Goal: Transaction & Acquisition: Purchase product/service

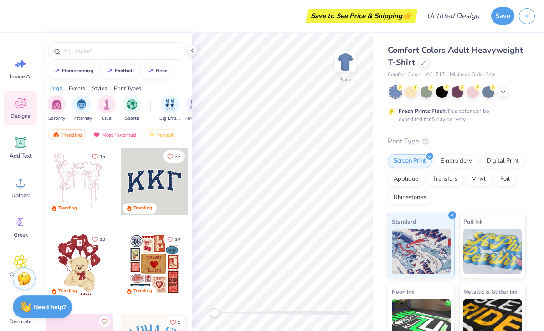
click at [18, 192] on span "Upload" at bounding box center [20, 195] width 18 height 7
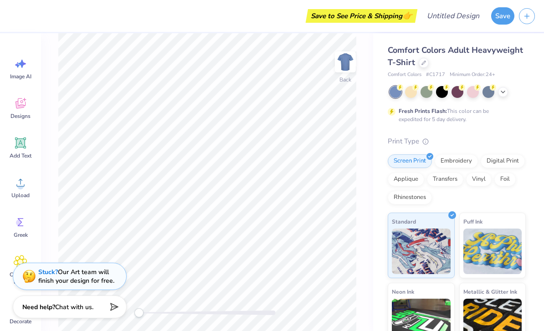
click at [20, 107] on icon at bounding box center [20, 104] width 9 height 7
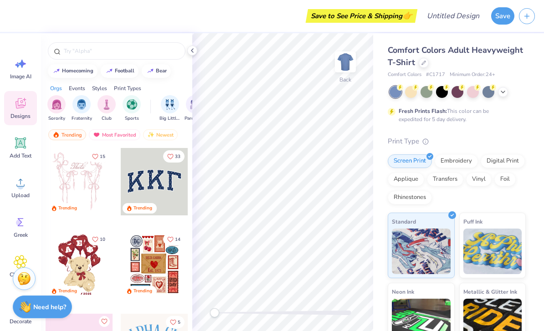
click at [22, 198] on span "Upload" at bounding box center [20, 195] width 18 height 7
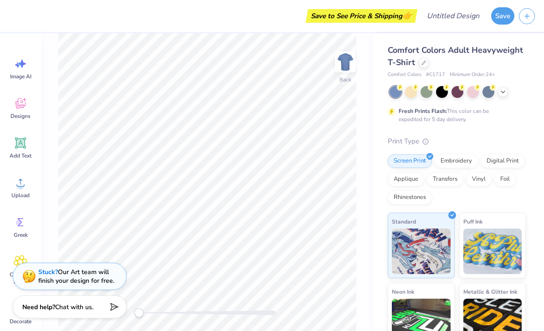
click at [18, 189] on icon at bounding box center [21, 183] width 14 height 14
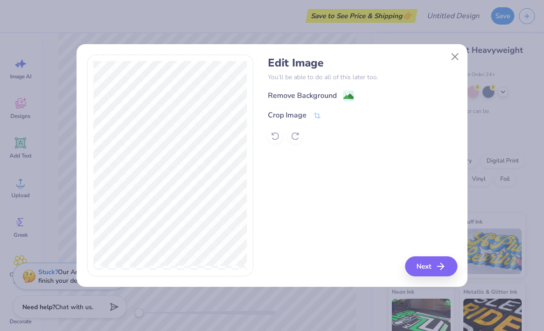
click at [427, 264] on button "Next" at bounding box center [431, 266] width 52 height 20
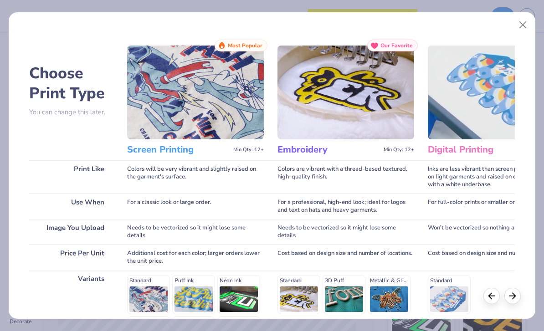
click at [188, 91] on img at bounding box center [195, 93] width 137 height 94
click at [181, 131] on img at bounding box center [195, 93] width 137 height 94
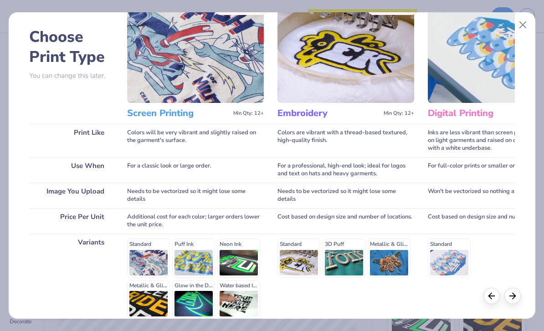
scroll to position [43, 0]
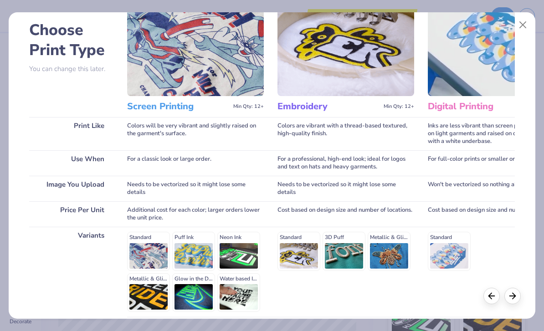
click at [147, 244] on div "Standard Puff Ink Neon Ink Metallic & Glitter Ink Glow in the Dark Ink Water ba…" at bounding box center [195, 272] width 137 height 80
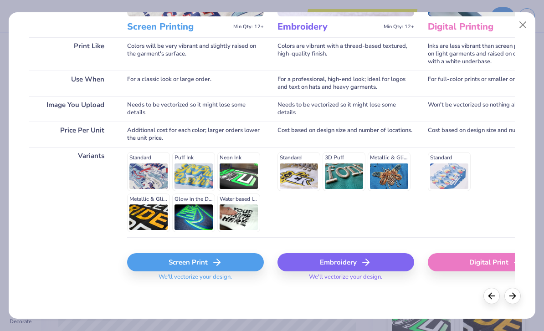
scroll to position [122, 0]
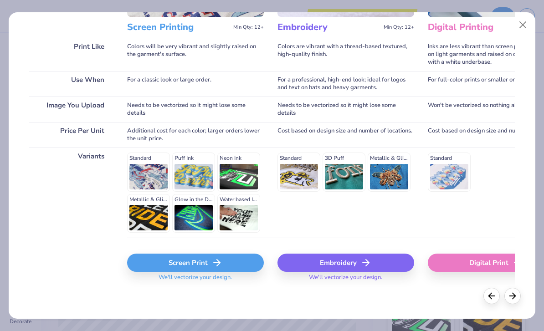
click at [190, 269] on div "Screen Print" at bounding box center [195, 263] width 137 height 18
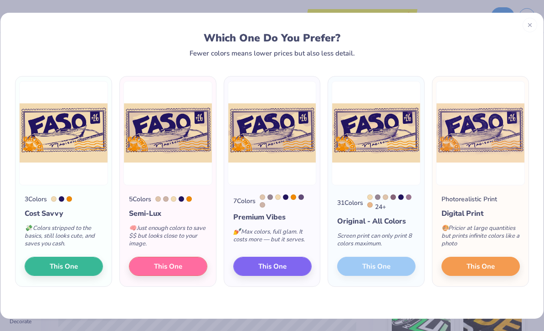
click at [167, 265] on span "This One" at bounding box center [168, 266] width 28 height 10
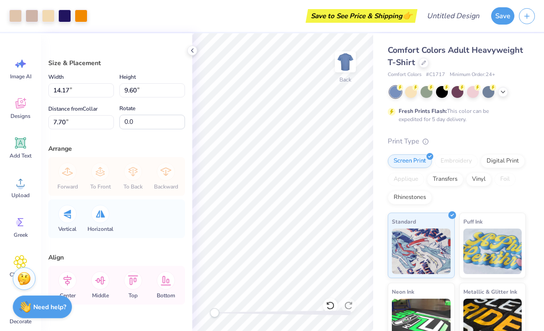
click at [408, 91] on div at bounding box center [411, 92] width 12 height 12
type input "7.48"
type input "5.06"
type input "12.24"
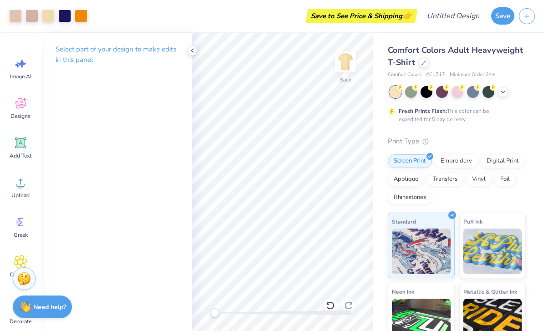
click at [191, 50] on icon at bounding box center [191, 50] width 7 height 7
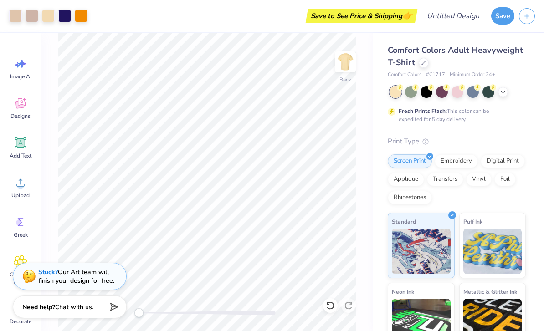
click at [48, 13] on div at bounding box center [48, 16] width 13 height 13
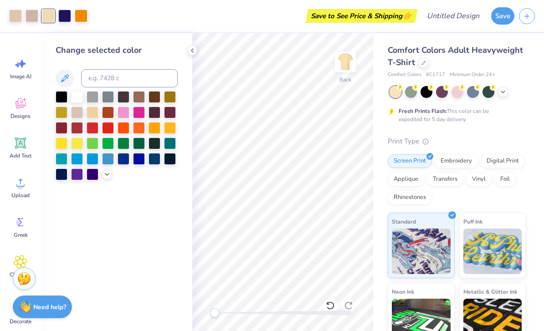
click at [17, 15] on div at bounding box center [15, 16] width 13 height 13
click at [52, 14] on div at bounding box center [48, 16] width 13 height 13
click at [64, 12] on div at bounding box center [64, 16] width 13 height 13
click at [192, 48] on icon at bounding box center [191, 50] width 7 height 7
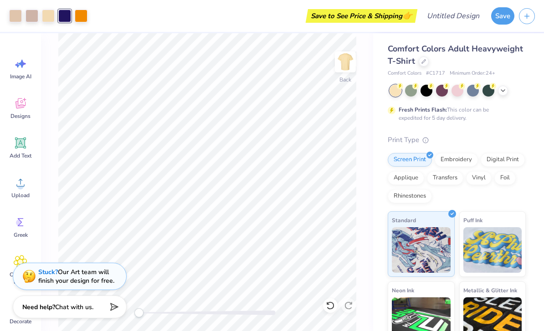
scroll to position [2, 0]
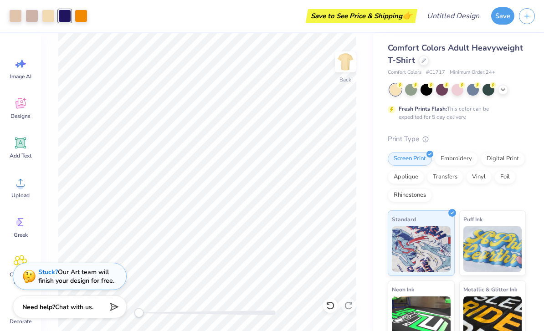
click at [53, 16] on div at bounding box center [48, 16] width 13 height 13
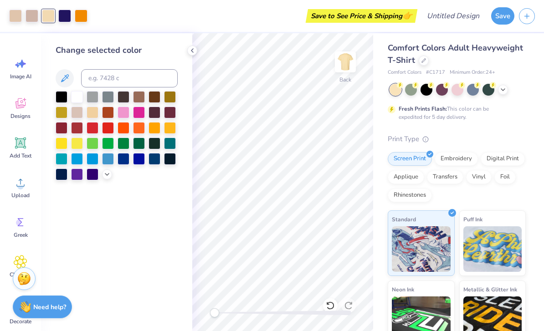
click at [143, 164] on div at bounding box center [139, 159] width 12 height 12
click at [90, 111] on div at bounding box center [92, 113] width 12 height 12
click at [75, 97] on div at bounding box center [77, 97] width 12 height 12
click at [96, 113] on div at bounding box center [92, 113] width 12 height 12
click at [194, 52] on icon at bounding box center [191, 50] width 7 height 7
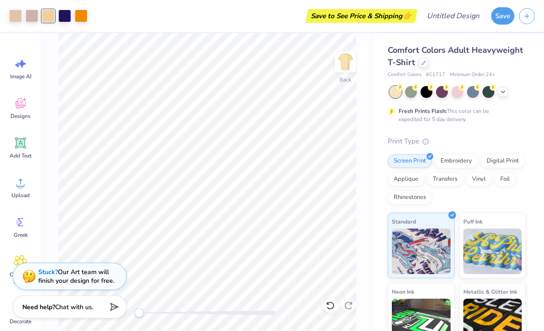
scroll to position [0, 0]
click at [507, 91] on div at bounding box center [503, 92] width 10 height 10
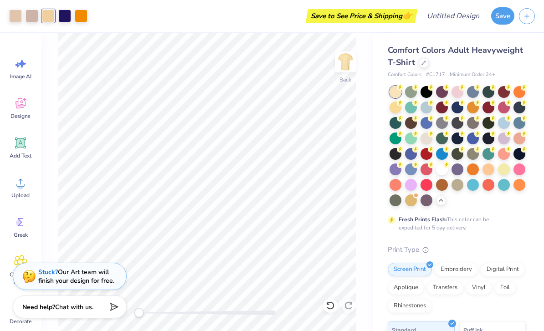
click at [391, 105] on div at bounding box center [395, 108] width 12 height 12
click at [408, 95] on div at bounding box center [411, 92] width 12 height 12
click at [414, 198] on div at bounding box center [411, 200] width 12 height 12
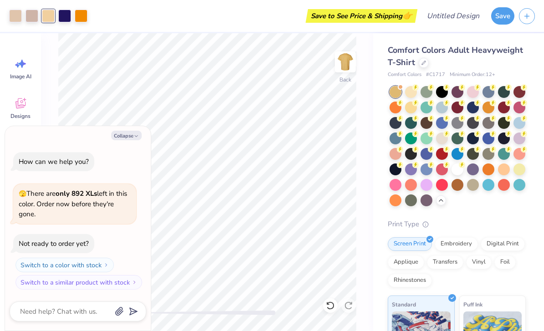
click at [408, 91] on div at bounding box center [411, 92] width 12 height 12
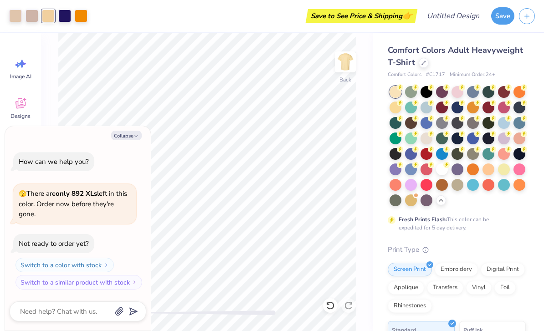
click at [129, 132] on button "Collapse" at bounding box center [126, 136] width 30 height 10
type textarea "x"
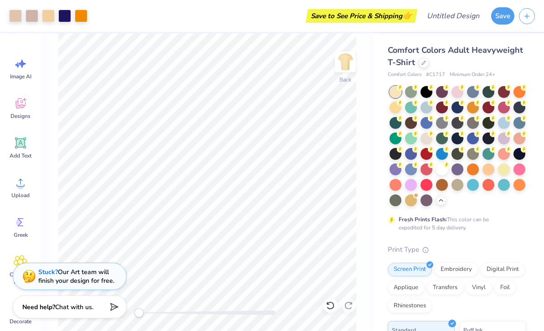
click at [344, 58] on img at bounding box center [345, 62] width 18 height 18
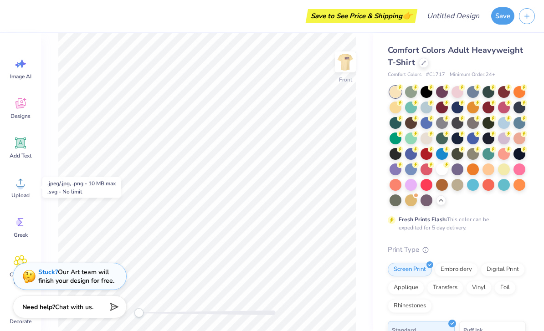
click at [16, 187] on icon at bounding box center [21, 183] width 14 height 14
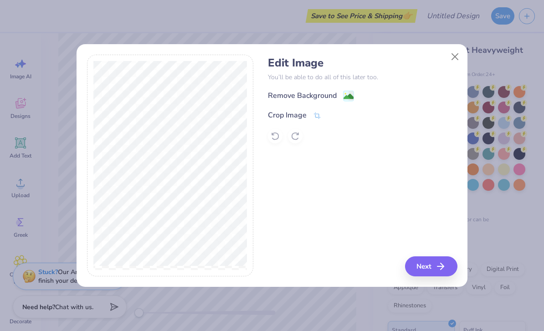
click at [339, 97] on div "Remove Background" at bounding box center [311, 95] width 86 height 11
click at [353, 95] on div "Remove Background" at bounding box center [362, 95] width 189 height 11
click at [367, 100] on span at bounding box center [368, 95] width 7 height 11
click at [368, 94] on icon at bounding box center [369, 96] width 6 height 6
click at [455, 50] on button "Close" at bounding box center [454, 56] width 17 height 17
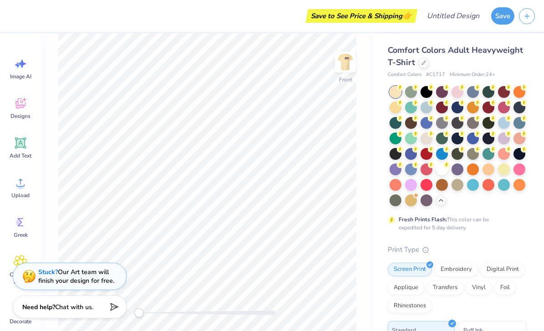
click at [18, 186] on icon at bounding box center [20, 183] width 8 height 8
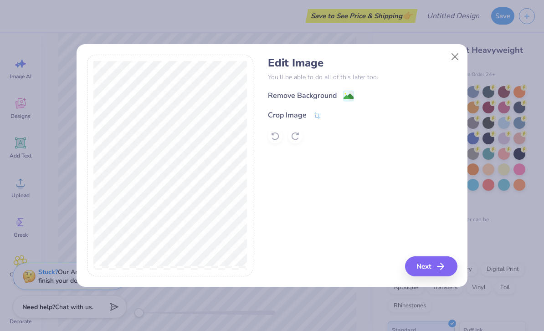
click at [311, 113] on div "Crop Image" at bounding box center [294, 115] width 53 height 11
click at [434, 264] on div "Edit Image You’ll be able to do all of this later too. Remove Background Crop I…" at bounding box center [362, 166] width 189 height 222
click at [329, 112] on button at bounding box center [332, 115] width 10 height 10
click at [435, 264] on button "Next" at bounding box center [431, 266] width 52 height 20
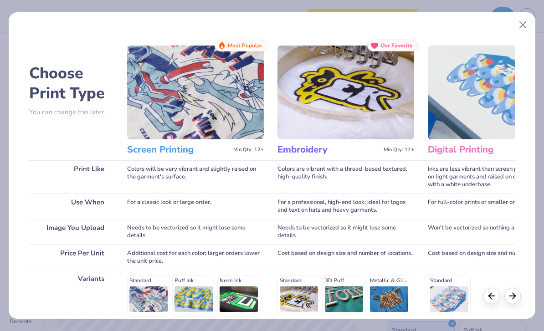
click at [148, 301] on div "Standard Puff Ink Neon Ink Metallic & Glitter Ink Glow in the Dark Ink Water ba…" at bounding box center [195, 315] width 137 height 80
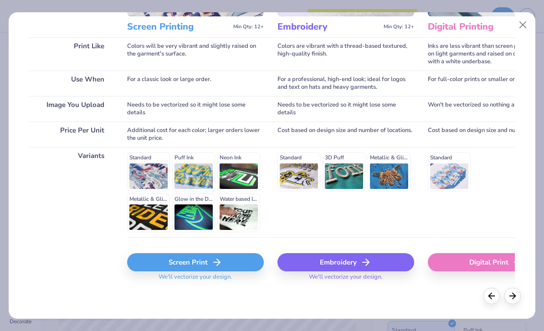
scroll to position [122, 0]
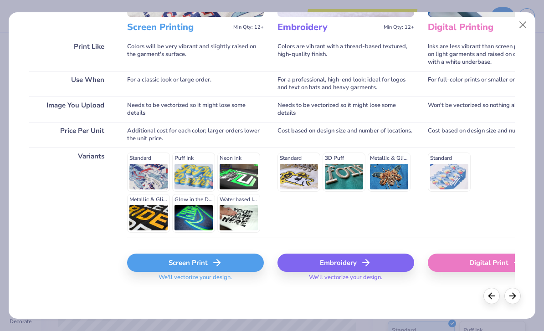
click at [155, 265] on div "Screen Print" at bounding box center [195, 263] width 137 height 18
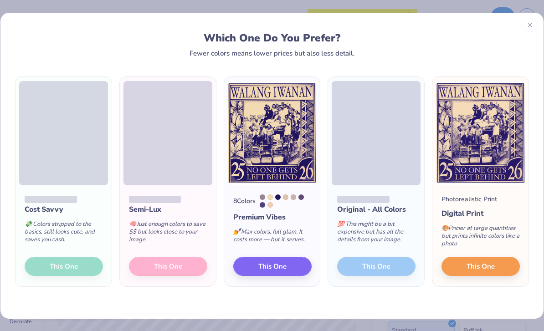
click at [182, 270] on div "Semi-Lux 🧠 Just enough colors to save $$ but looks close to your image. This One" at bounding box center [168, 236] width 96 height 102
click at [184, 270] on div "Semi-Lux 🧠 Just enough colors to save $$ but looks close to your image. This One" at bounding box center [168, 236] width 96 height 102
click at [163, 177] on span at bounding box center [167, 133] width 89 height 104
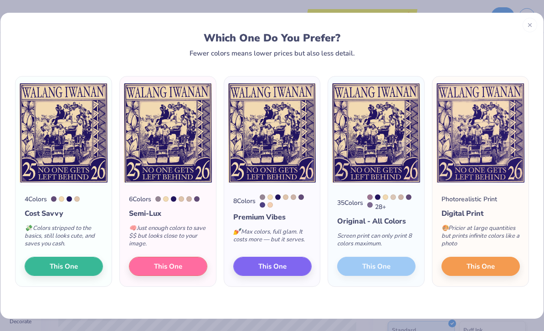
click at [181, 267] on span "This One" at bounding box center [168, 266] width 28 height 10
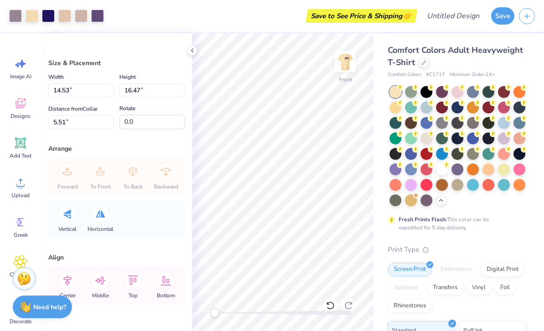
type input "11.73"
type input "13.29"
click at [188, 50] on div at bounding box center [192, 51] width 10 height 10
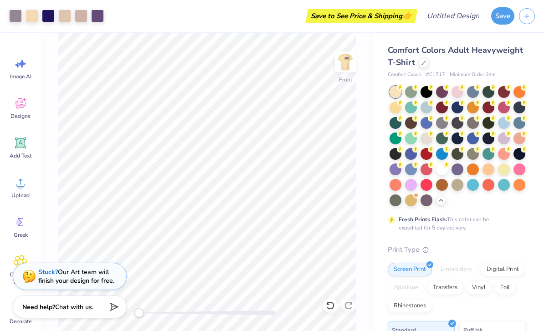
click at [444, 168] on div at bounding box center [442, 169] width 12 height 12
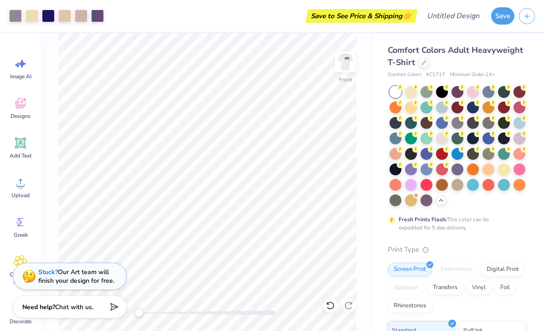
type input "4.43"
click at [503, 166] on div at bounding box center [504, 169] width 12 height 12
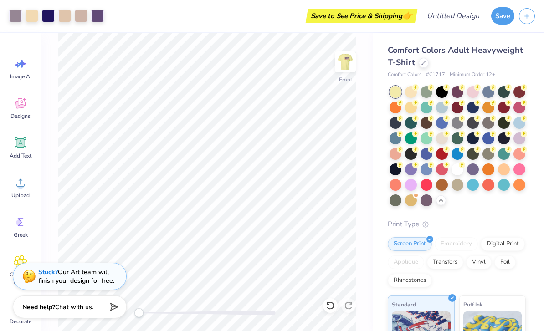
click at [461, 166] on circle at bounding box center [461, 165] width 6 height 6
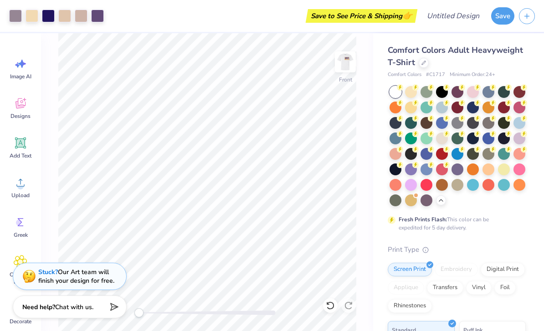
click at [411, 93] on div at bounding box center [411, 92] width 12 height 12
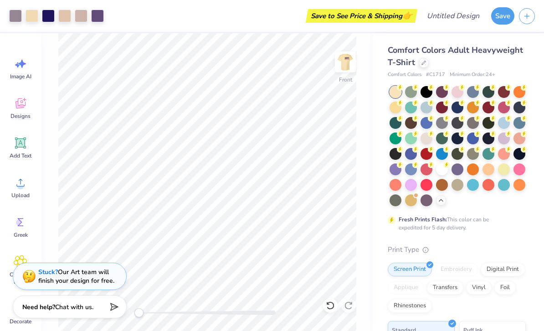
click at [340, 64] on img at bounding box center [345, 62] width 18 height 18
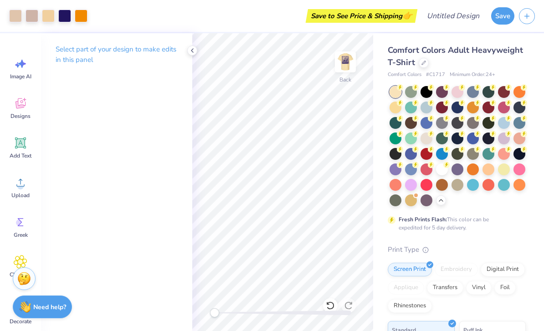
click at [191, 55] on div at bounding box center [192, 51] width 10 height 10
